Goal: Information Seeking & Learning: Learn about a topic

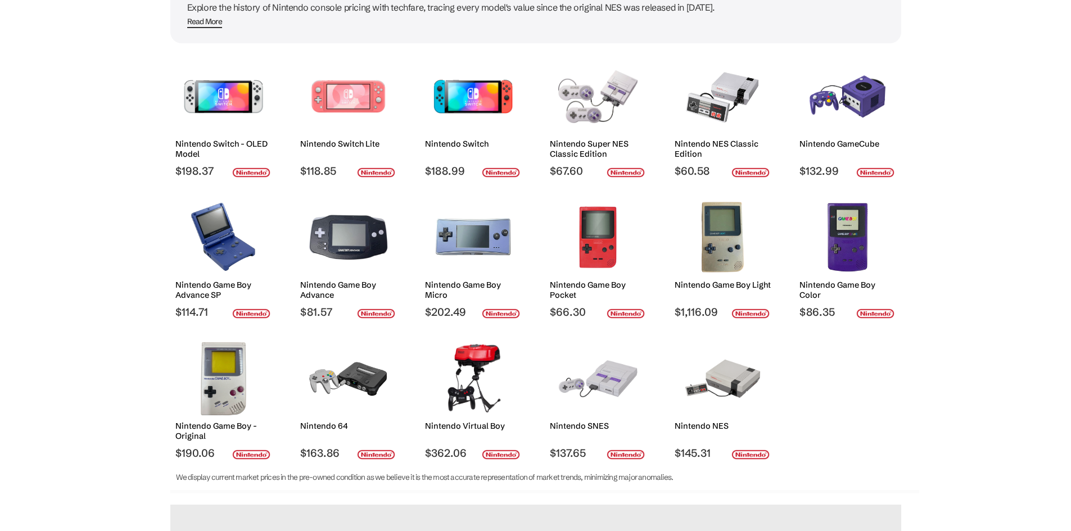
scroll to position [136, 0]
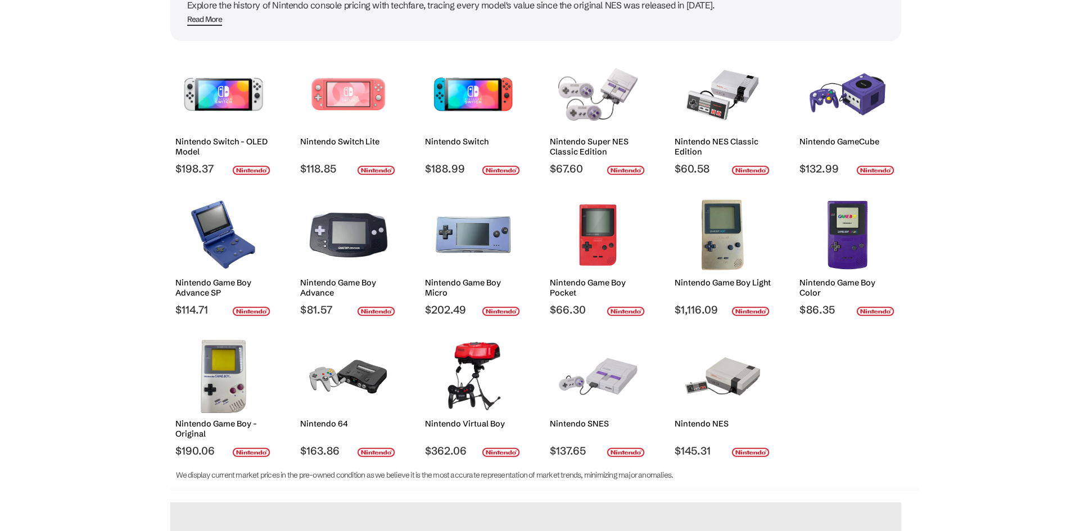
click at [357, 386] on img at bounding box center [348, 376] width 79 height 73
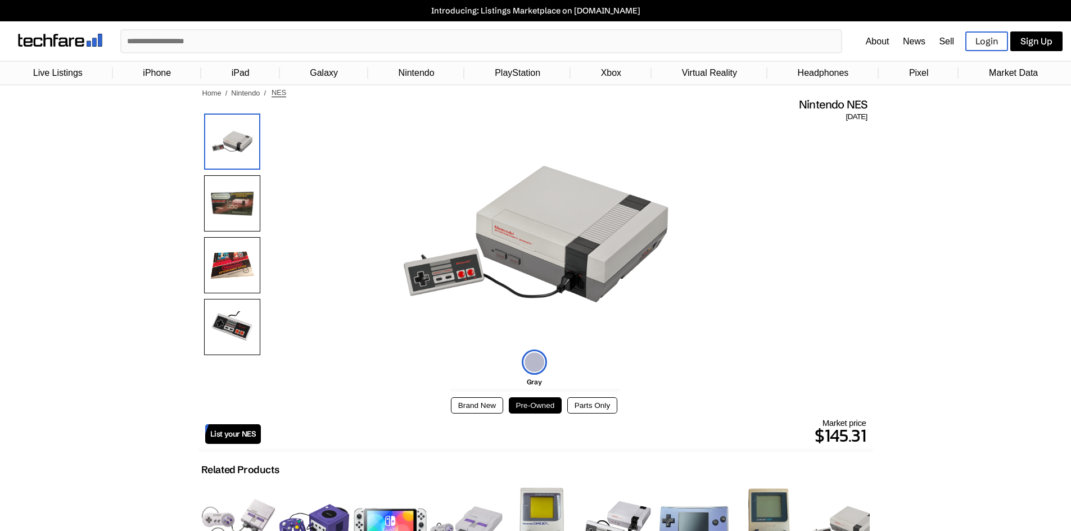
click at [235, 206] on img at bounding box center [232, 203] width 56 height 56
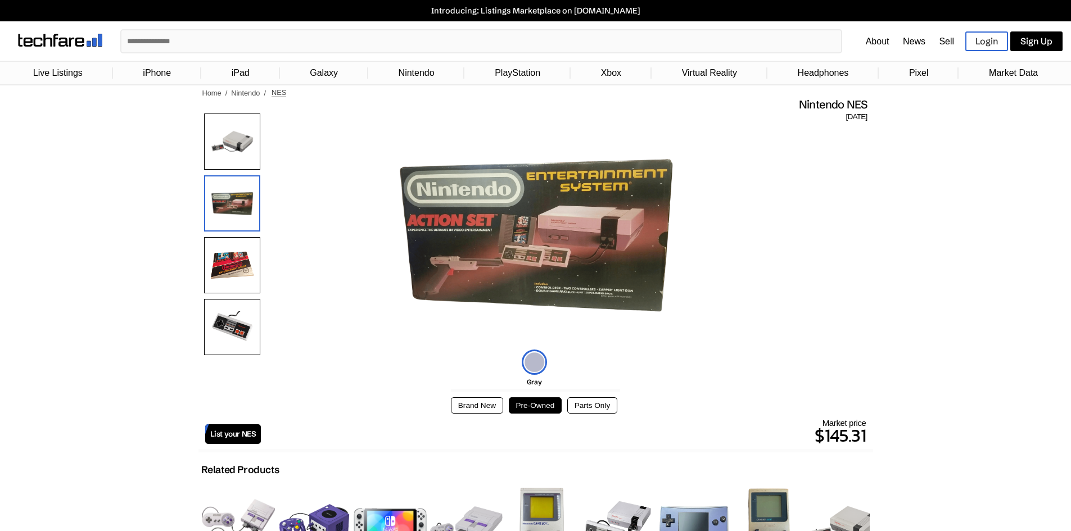
click at [241, 245] on img at bounding box center [232, 265] width 56 height 56
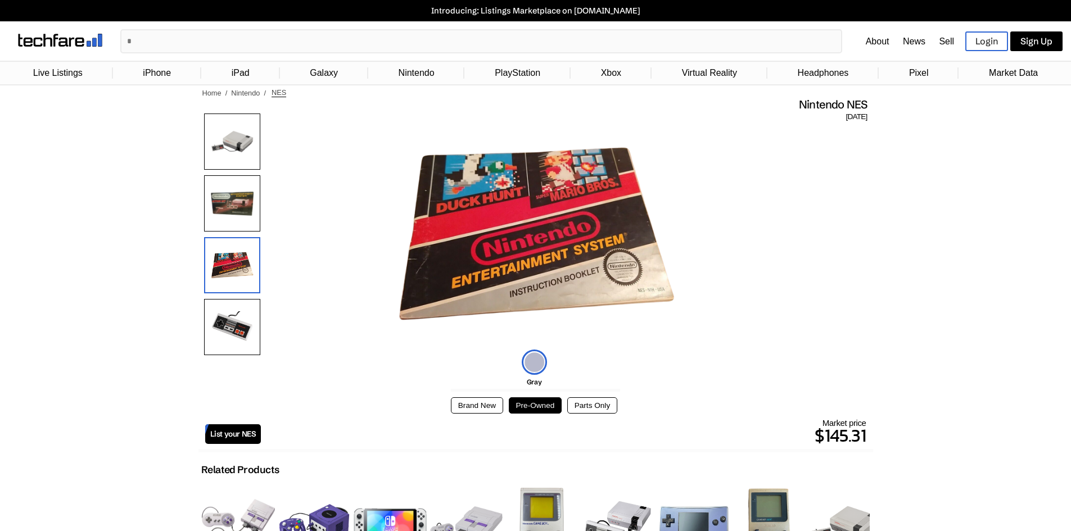
click at [471, 409] on button "Brand New" at bounding box center [477, 406] width 52 height 16
click at [534, 408] on button "Pre-Owned" at bounding box center [535, 406] width 53 height 16
click at [601, 408] on button "Parts Only" at bounding box center [592, 406] width 50 height 16
click at [497, 409] on button "Brand New" at bounding box center [477, 406] width 52 height 16
click at [230, 205] on img at bounding box center [232, 203] width 56 height 56
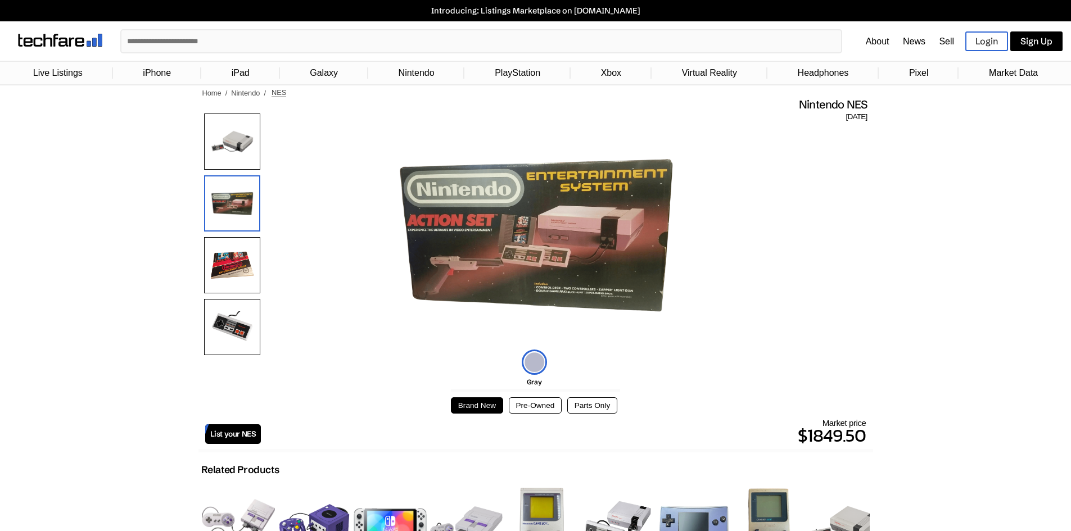
click at [227, 257] on img at bounding box center [232, 265] width 56 height 56
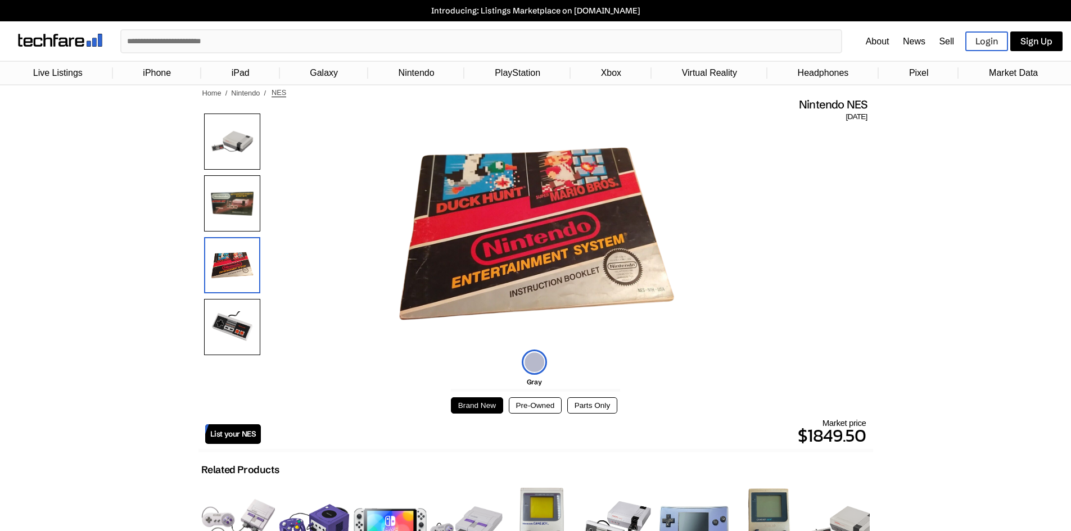
click at [226, 336] on img at bounding box center [232, 327] width 56 height 56
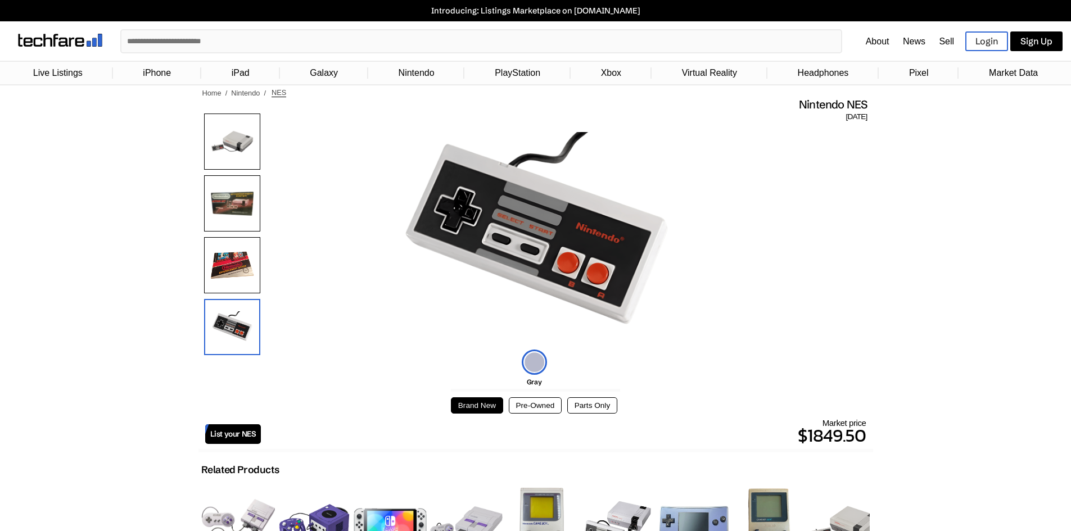
click at [240, 276] on img at bounding box center [232, 265] width 56 height 56
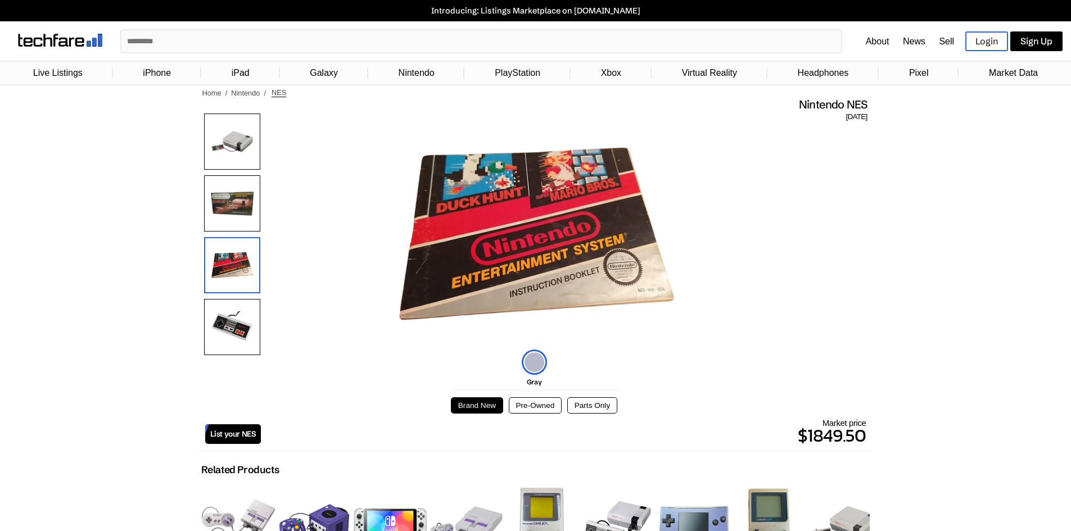
click at [236, 332] on img at bounding box center [232, 327] width 56 height 56
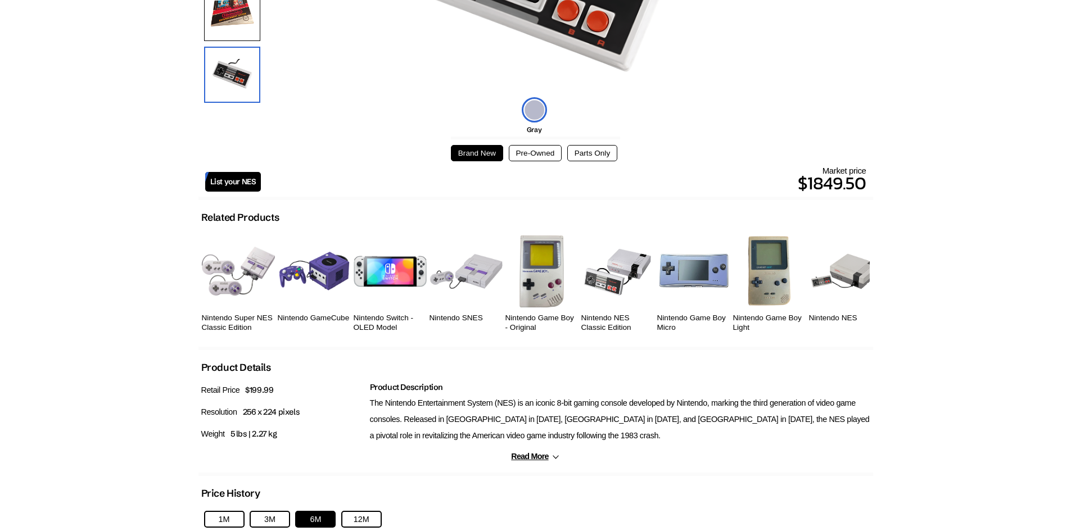
scroll to position [295, 0]
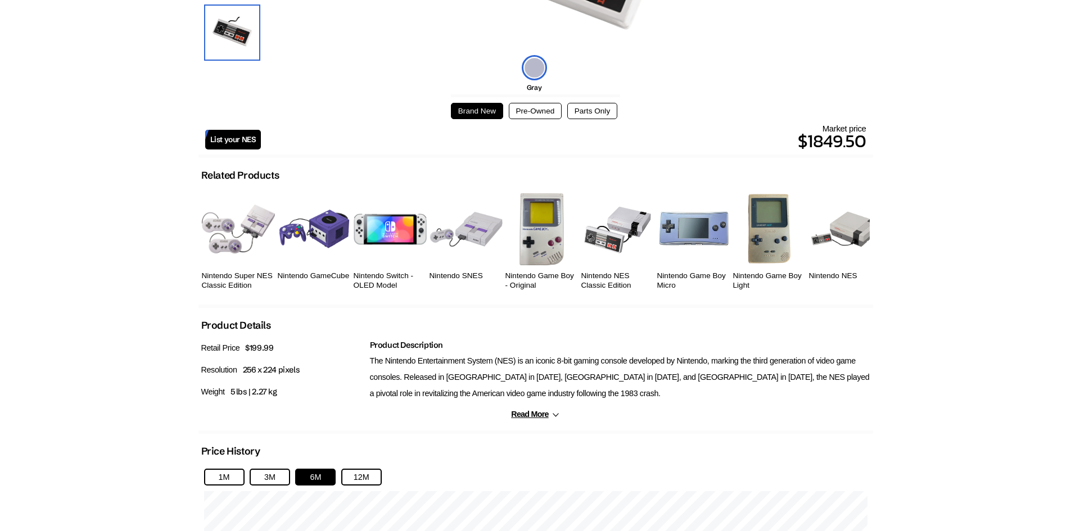
click at [526, 412] on button "Read More" at bounding box center [535, 415] width 48 height 10
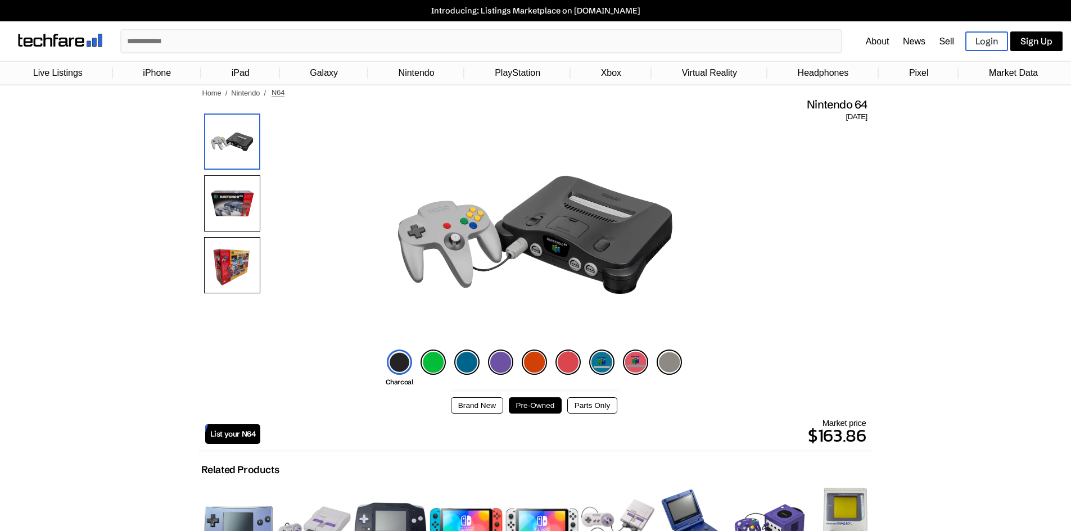
click at [481, 411] on button "Brand New" at bounding box center [477, 406] width 52 height 16
click at [535, 408] on button "Pre-Owned" at bounding box center [535, 406] width 53 height 16
click at [486, 409] on button "Brand New" at bounding box center [477, 406] width 52 height 16
click at [430, 361] on img at bounding box center [433, 362] width 25 height 25
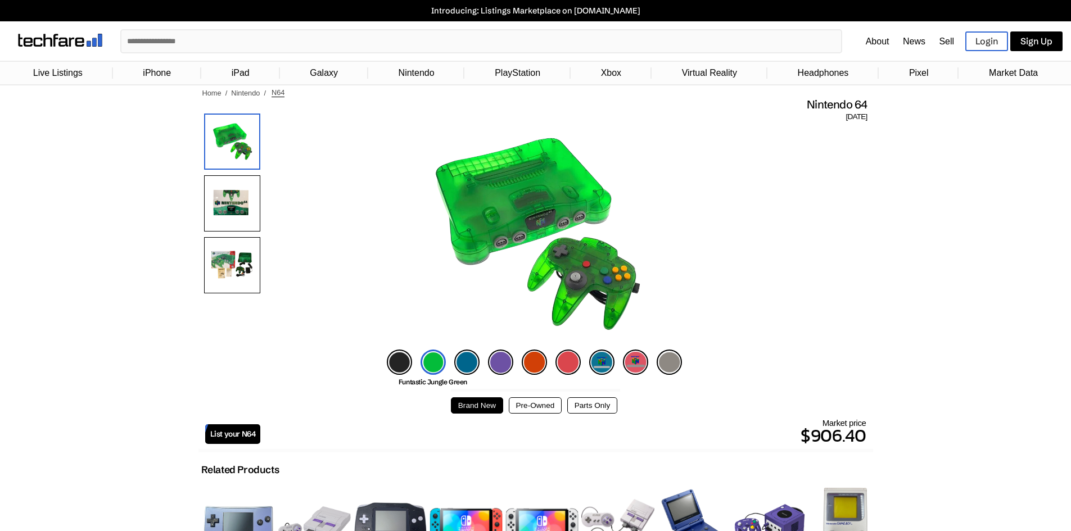
click at [454, 364] on li "Funtastic Ice Blue" at bounding box center [466, 362] width 25 height 25
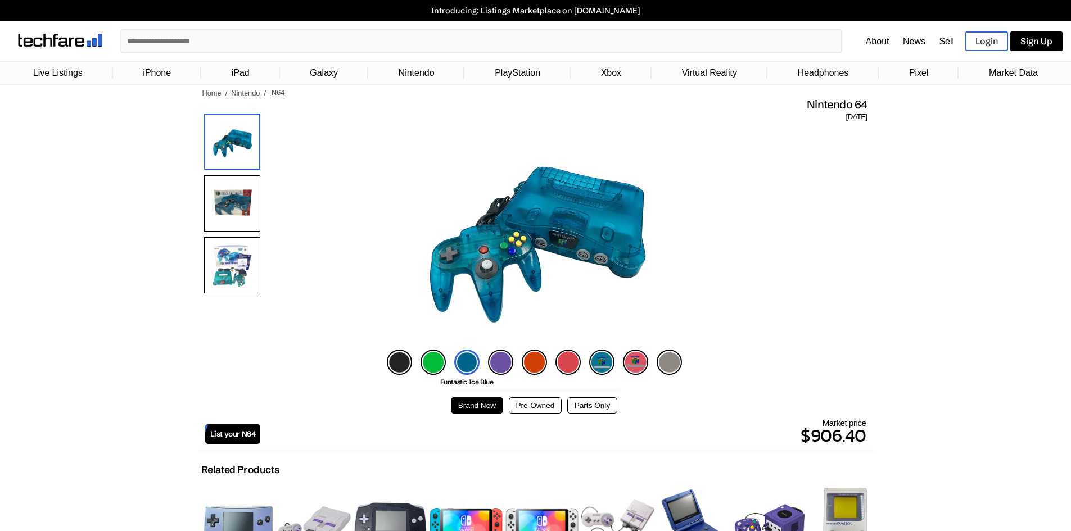
click at [499, 363] on img at bounding box center [500, 362] width 25 height 25
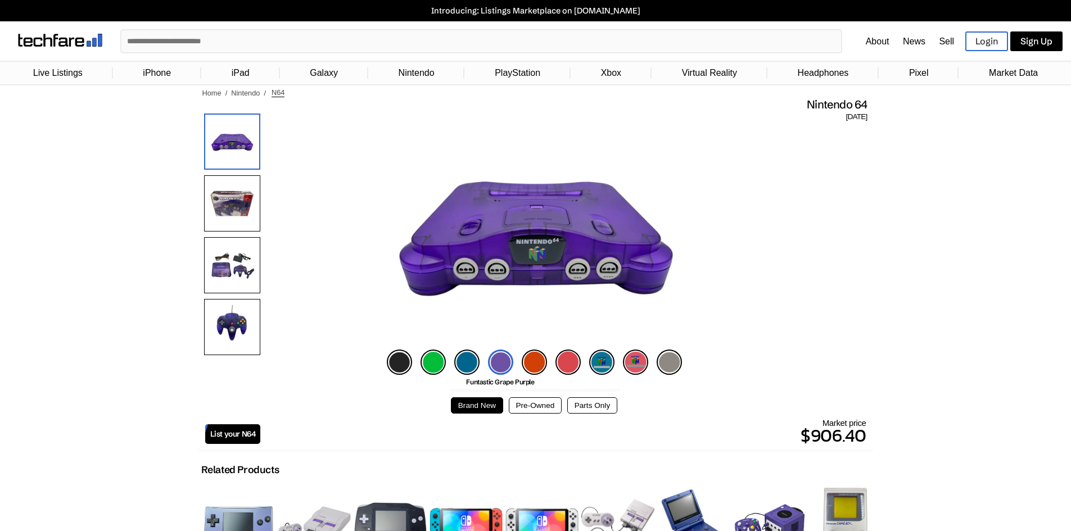
click at [531, 362] on img at bounding box center [534, 362] width 25 height 25
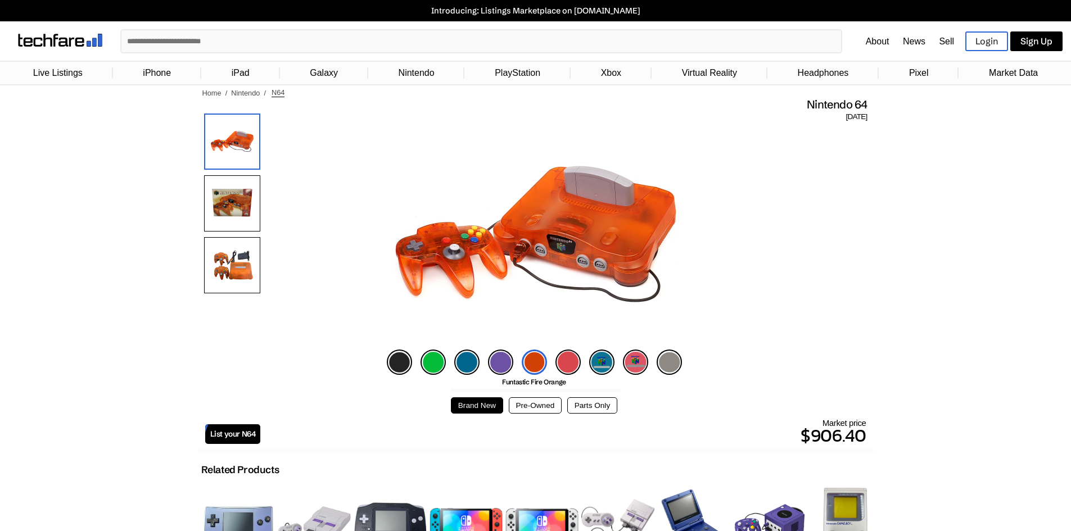
click at [462, 361] on img at bounding box center [466, 362] width 25 height 25
